Goal: Task Accomplishment & Management: Manage account settings

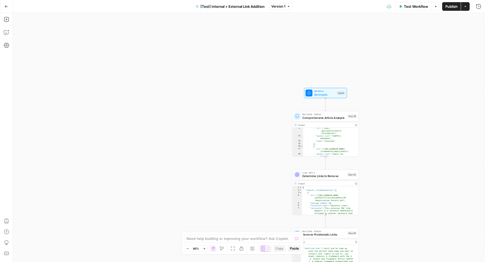
scroll to position [366, 0]
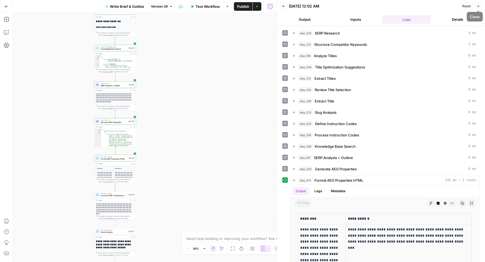
click at [480, 6] on button "Close" at bounding box center [478, 6] width 7 height 7
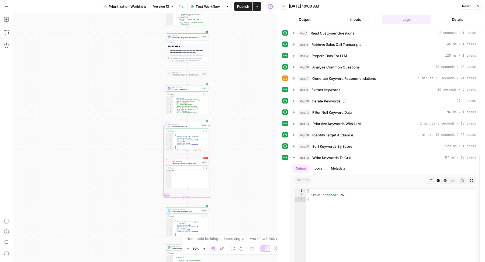
scroll to position [35, 0]
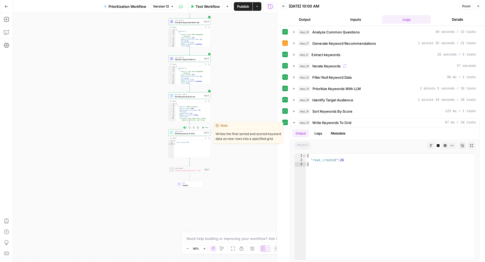
click at [193, 135] on div "Write to Grid Write Keywords To Grid Step 13 Copy step Delete step Edit Note Te…" at bounding box center [189, 132] width 42 height 6
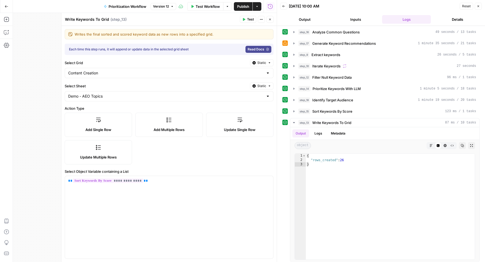
click at [479, 8] on button "Close" at bounding box center [478, 6] width 7 height 7
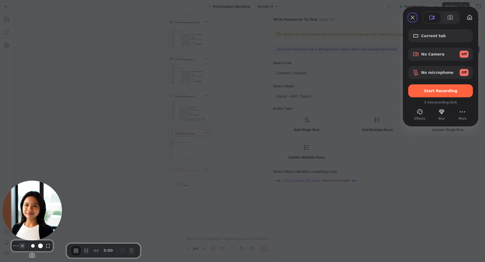
click at [19, 248] on button "Camera off" at bounding box center [22, 246] width 6 height 6
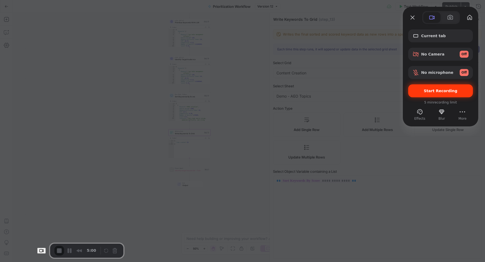
click at [446, 90] on span "Start Recording" at bounding box center [441, 91] width 34 height 4
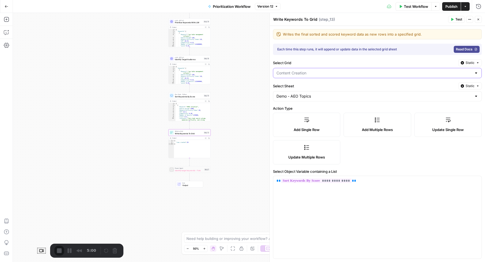
click at [333, 73] on input "Select Grid" at bounding box center [373, 72] width 195 height 5
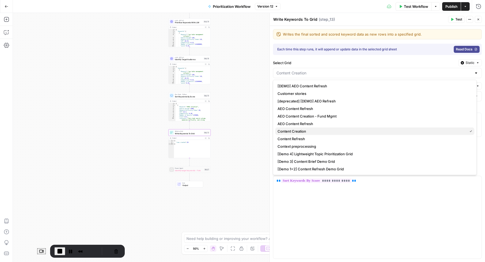
click at [305, 130] on span "Content Creation" at bounding box center [372, 131] width 188 height 5
type input "Content Creation"
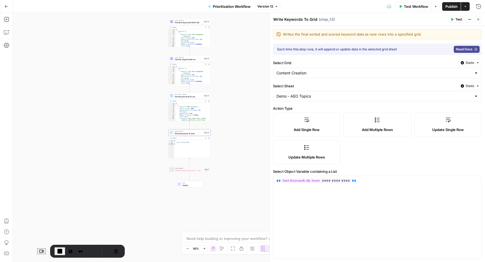
click at [476, 18] on button "Close" at bounding box center [478, 19] width 7 height 7
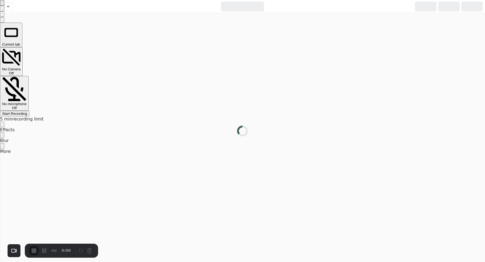
click at [314, 0] on div at bounding box center [242, 0] width 485 height 0
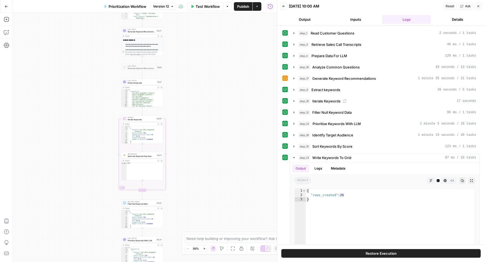
click at [207, 103] on div "Workflow Set Inputs Inputs Read from Grid Read Customer Questions Step 1 Output…" at bounding box center [145, 137] width 264 height 249
click at [478, 7] on icon "button" at bounding box center [478, 6] width 3 height 3
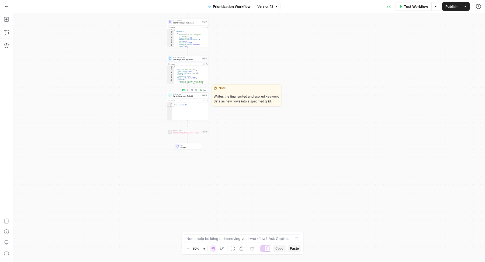
click at [178, 94] on span "Write to Grid" at bounding box center [186, 94] width 27 height 2
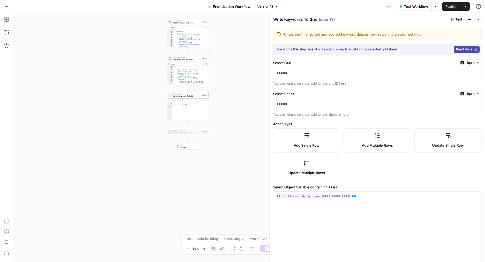
type input "Keyword"
type input "Target Audience"
click at [478, 20] on icon "button" at bounding box center [478, 19] width 3 height 3
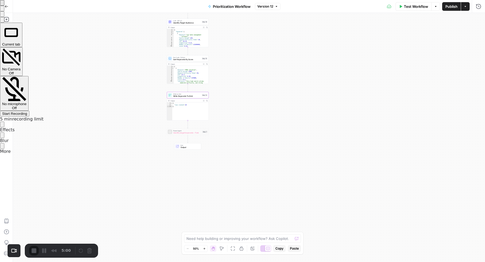
click at [20, 67] on div "No Camera Off" at bounding box center [11, 71] width 18 height 8
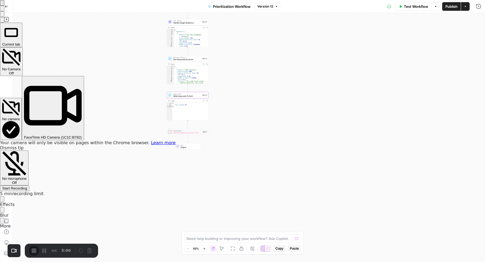
click at [26, 176] on span "No microphone" at bounding box center [14, 178] width 24 height 4
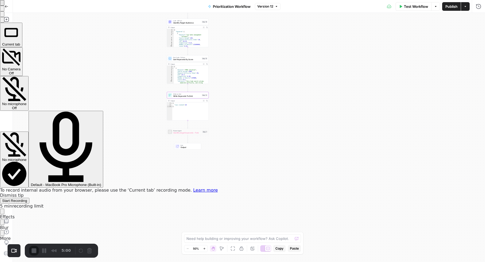
click at [103, 111] on \(Built-in\) "Default - MacBook Pro Microphone (Built-in)" at bounding box center [66, 149] width 75 height 77
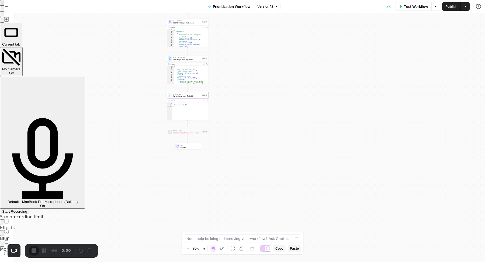
click at [20, 58] on div "No Camera Off" at bounding box center [11, 61] width 18 height 27
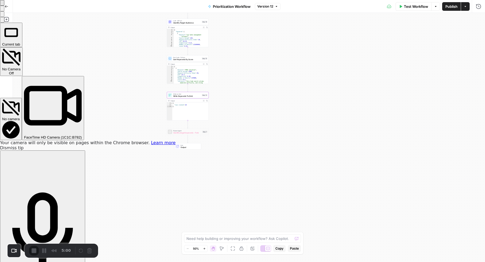
click at [84, 76] on \(1C1C\ "FaceTime HD Camera (1C1C:B782)" at bounding box center [53, 108] width 62 height 64
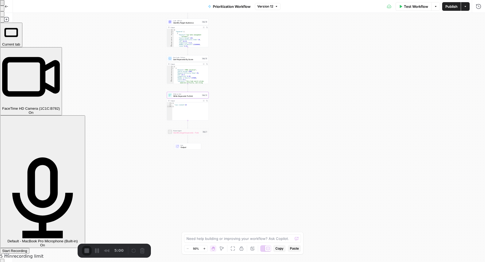
click at [60, 106] on span "FaceTime HD Camera (1C1C:B782)" at bounding box center [31, 108] width 58 height 4
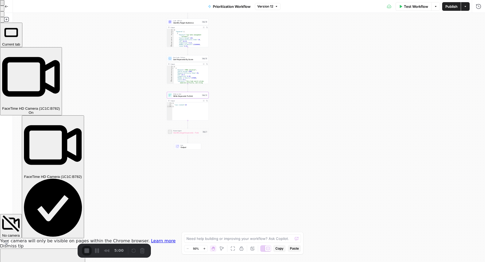
click at [20, 233] on div "No camera" at bounding box center [11, 235] width 18 height 4
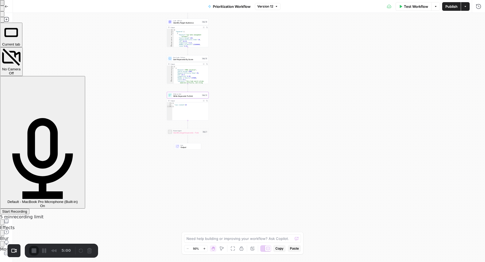
click at [27, 209] on div "Start Recording" at bounding box center [14, 211] width 25 height 4
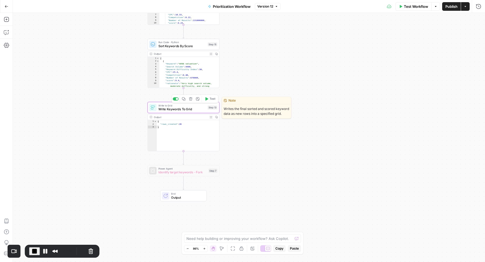
click at [189, 110] on span "Write Keywords To Grid" at bounding box center [181, 109] width 47 height 5
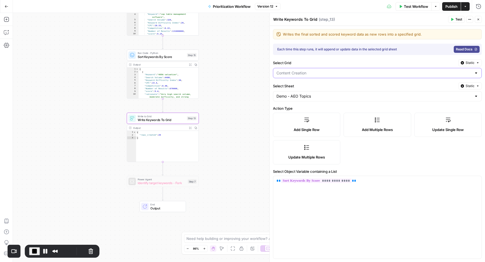
click at [356, 72] on input "Select Grid" at bounding box center [373, 72] width 195 height 5
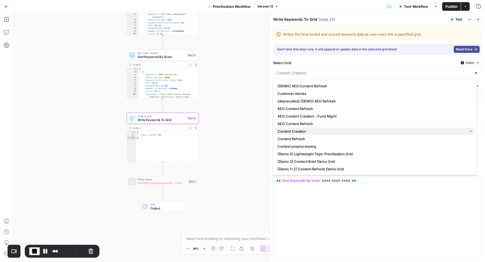
click at [295, 130] on span "Content Creation" at bounding box center [372, 131] width 188 height 5
type input "Content Creation"
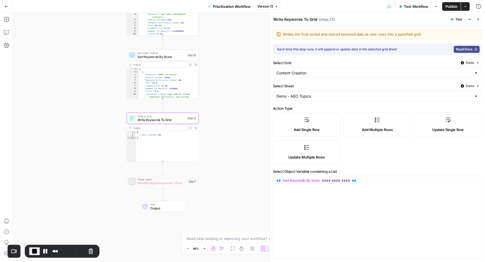
click at [479, 19] on icon "button" at bounding box center [478, 20] width 2 height 2
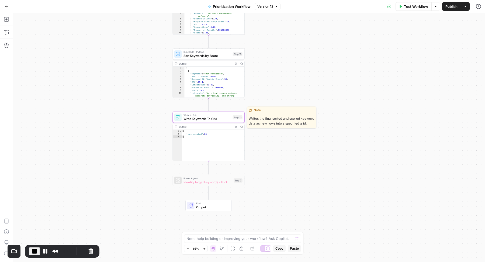
click at [206, 120] on span "Write Keywords To Grid" at bounding box center [207, 118] width 47 height 5
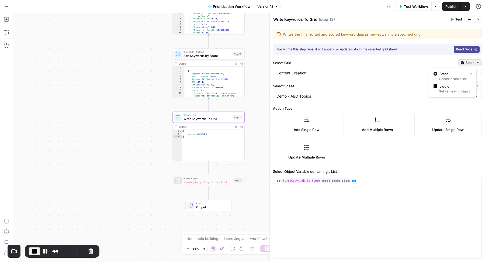
click at [466, 63] on span "Static" at bounding box center [470, 62] width 9 height 5
click at [454, 75] on span "Static" at bounding box center [452, 73] width 26 height 5
click at [478, 18] on icon "button" at bounding box center [478, 19] width 3 height 3
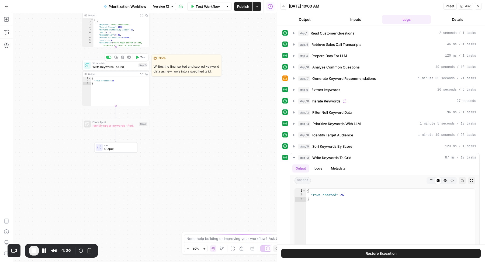
click at [108, 66] on span "Write Keywords To Grid" at bounding box center [114, 67] width 44 height 4
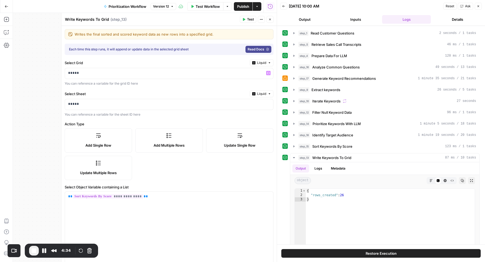
type input "Keyword"
type input "Target Audience"
click at [33, 251] on span "End Recording" at bounding box center [34, 250] width 6 height 6
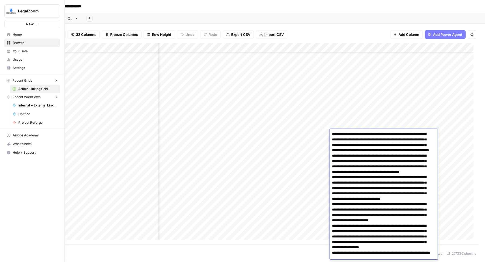
scroll to position [106, 1117]
click at [18, 11] on span "LegalZoom" at bounding box center [34, 10] width 33 height 5
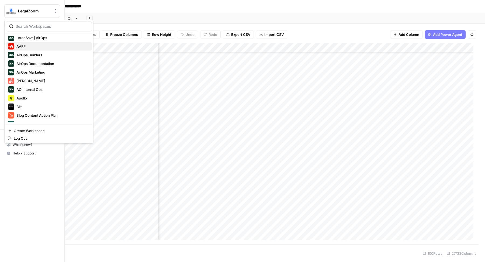
scroll to position [14, 0]
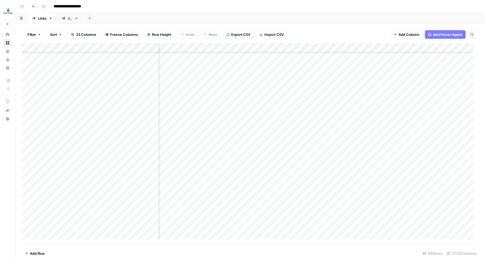
click at [254, 15] on div "Add Sheet" at bounding box center [284, 18] width 402 height 11
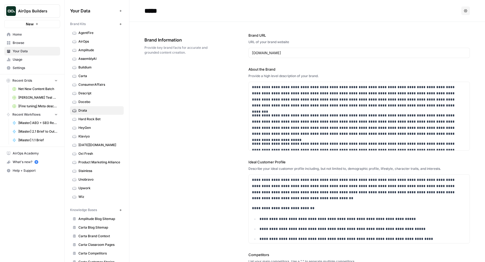
click at [38, 57] on link "Usage" at bounding box center [32, 59] width 56 height 9
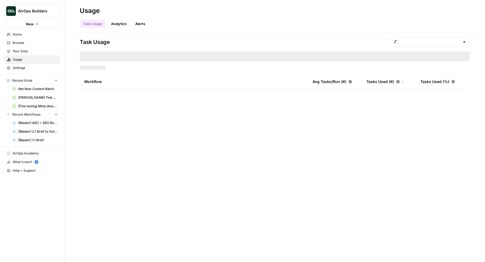
type input "August Tasks"
click at [33, 68] on span "Settings" at bounding box center [35, 67] width 45 height 5
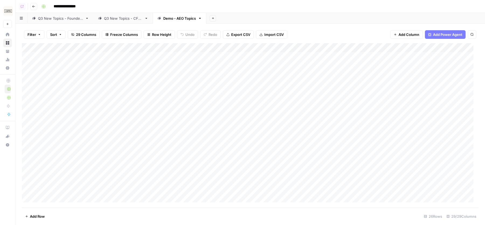
click at [267, 18] on div "Add Sheet" at bounding box center [345, 18] width 279 height 11
click at [258, 9] on div "**********" at bounding box center [259, 6] width 440 height 9
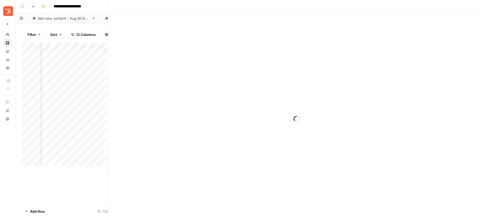
scroll to position [0, 105]
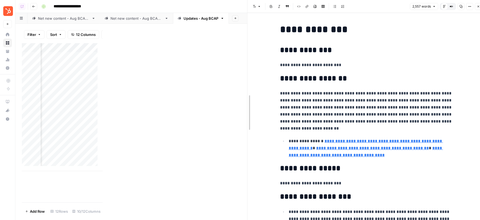
drag, startPoint x: 109, startPoint y: 70, endPoint x: 274, endPoint y: 70, distance: 164.9
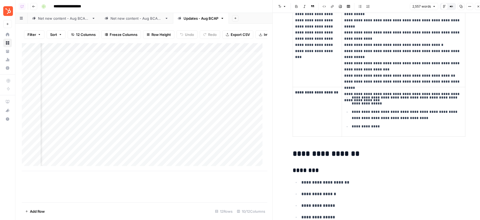
scroll to position [1411, 0]
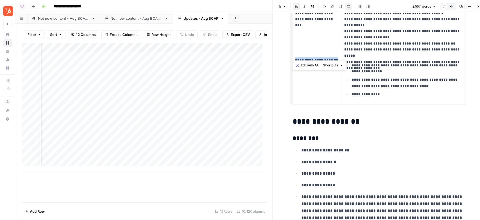
drag, startPoint x: 334, startPoint y: 55, endPoint x: 292, endPoint y: 57, distance: 42.4
click at [293, 57] on td "**********" at bounding box center [317, 79] width 49 height 49
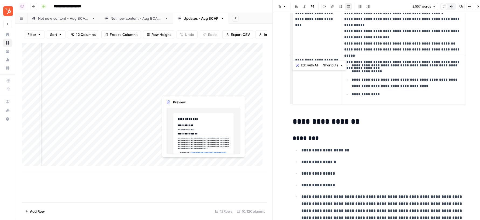
click at [203, 88] on div "Add Column" at bounding box center [144, 107] width 245 height 128
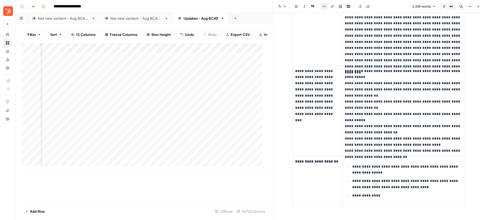
scroll to position [1223, 0]
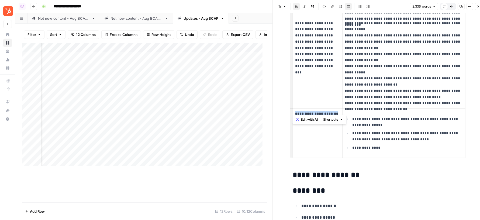
drag, startPoint x: 336, startPoint y: 110, endPoint x: 293, endPoint y: 109, distance: 42.6
click at [295, 110] on p "**********" at bounding box center [317, 113] width 45 height 6
click at [368, 131] on p "**********" at bounding box center [407, 136] width 111 height 12
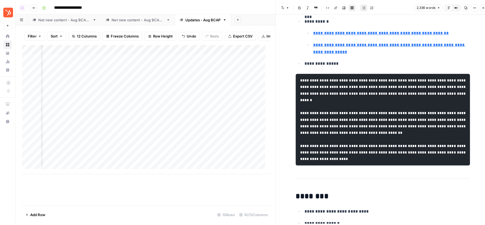
scroll to position [1561, 0]
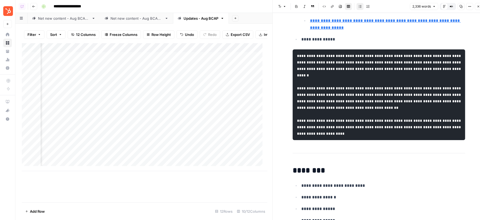
click at [477, 7] on icon "button" at bounding box center [478, 6] width 3 height 3
